Goal: Navigation & Orientation: Find specific page/section

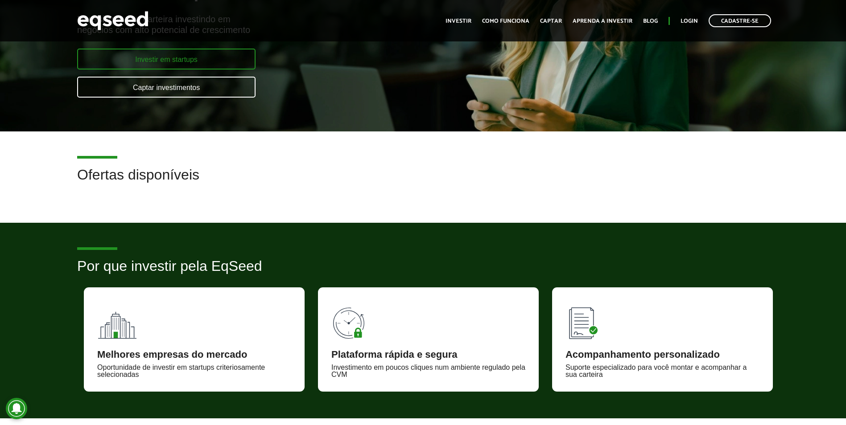
scroll to position [178, 0]
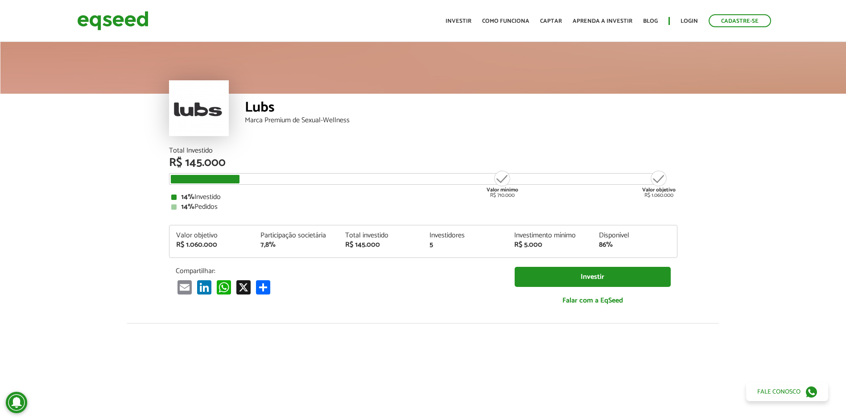
click at [716, 209] on article "Lubs Marca Premium de Sexual-Wellness Total Investido R$ 145.000 Valor mínimo R…" at bounding box center [423, 333] width 846 height 587
click at [130, 21] on img at bounding box center [112, 21] width 71 height 24
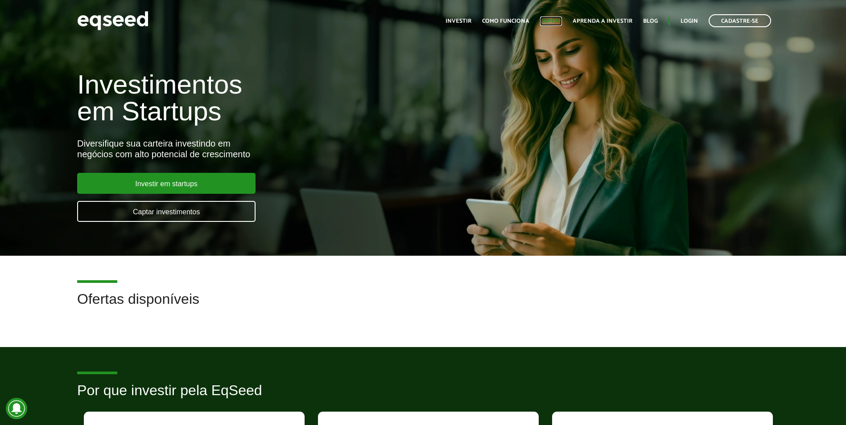
click at [552, 22] on link "Captar" at bounding box center [551, 21] width 22 height 6
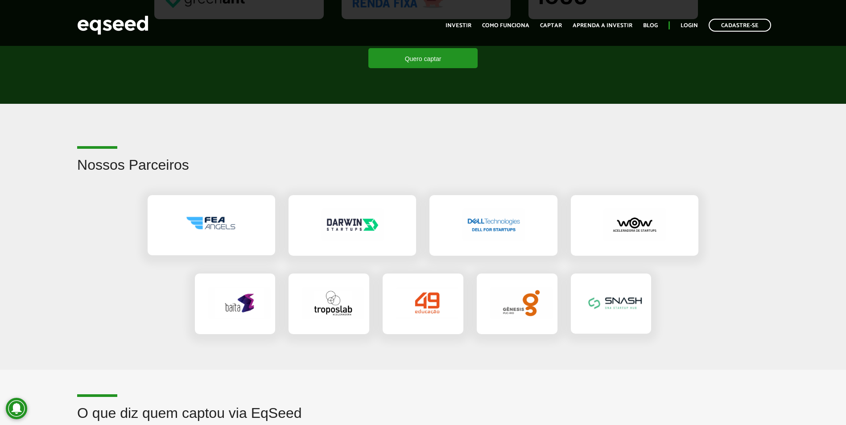
scroll to position [1293, 0]
